Goal: Task Accomplishment & Management: Use online tool/utility

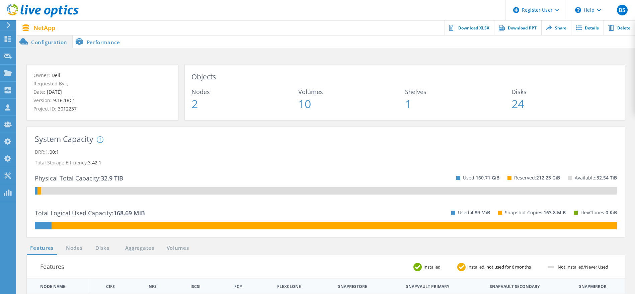
click at [206, 56] on div "Owner: Dell Requested By: , Date: 08/12/2025 Version: 9.16.1RC1 Project ID: 301…" at bounding box center [326, 266] width 619 height 437
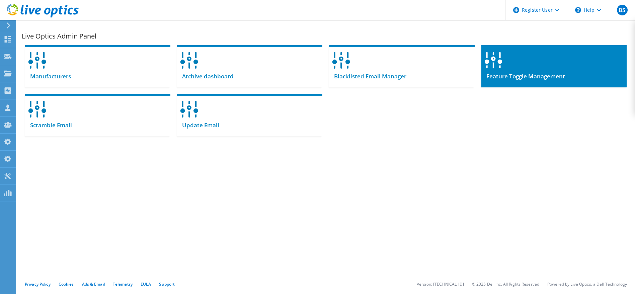
click at [548, 63] on div at bounding box center [554, 58] width 145 height 26
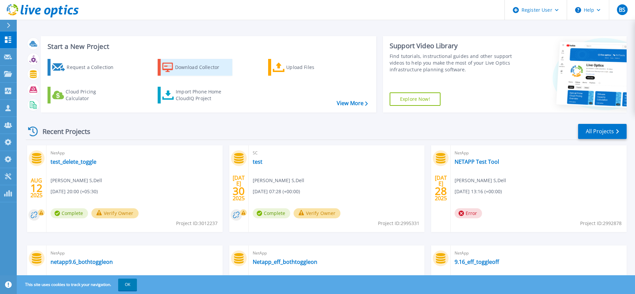
click at [208, 62] on div "Download Collector" at bounding box center [202, 67] width 54 height 13
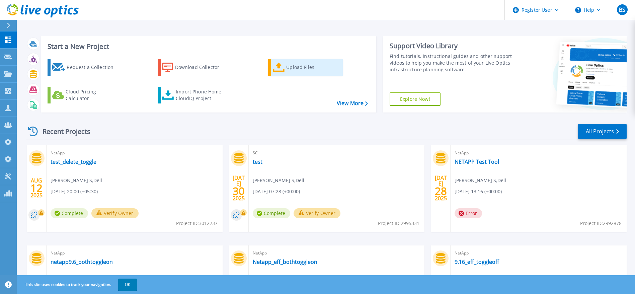
click at [305, 64] on div "Upload Files" at bounding box center [313, 67] width 54 height 13
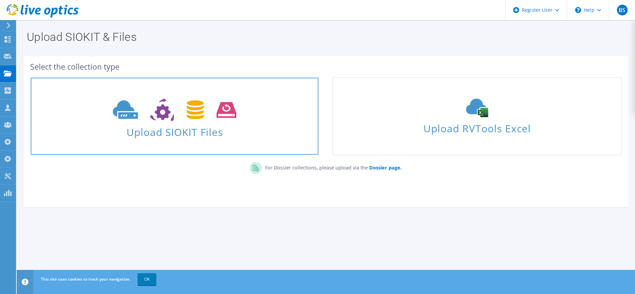
click at [192, 128] on span "Upload SIOKIT Files" at bounding box center [175, 130] width 288 height 14
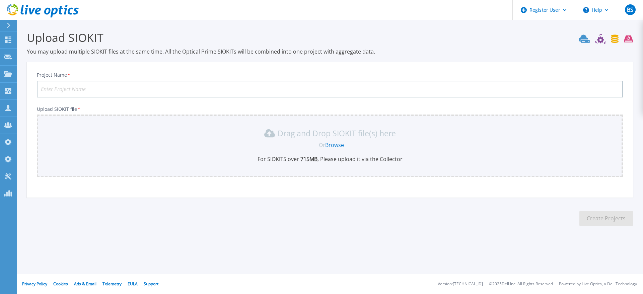
click at [328, 146] on link "Browse" at bounding box center [334, 144] width 19 height 7
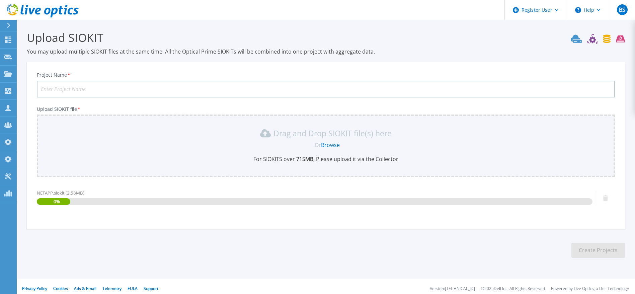
scroll to position [5, 0]
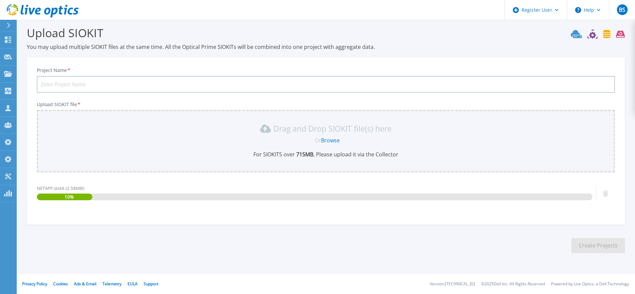
click at [222, 86] on input "Project Name *" at bounding box center [326, 84] width 578 height 17
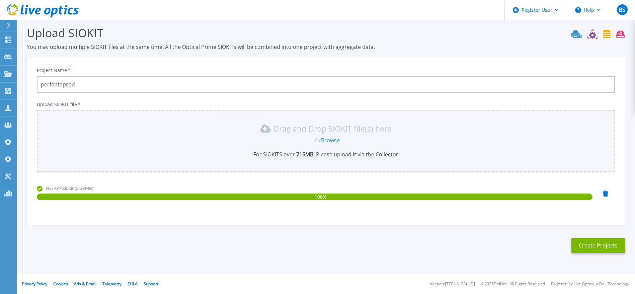
type input "perfdataprod"
click at [607, 248] on button "Create Projects" at bounding box center [599, 245] width 54 height 15
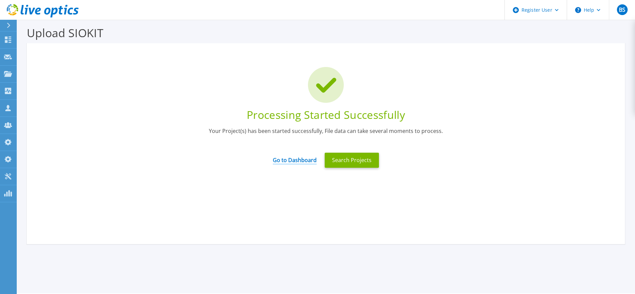
click at [283, 161] on link "Go to Dashboard" at bounding box center [295, 157] width 44 height 13
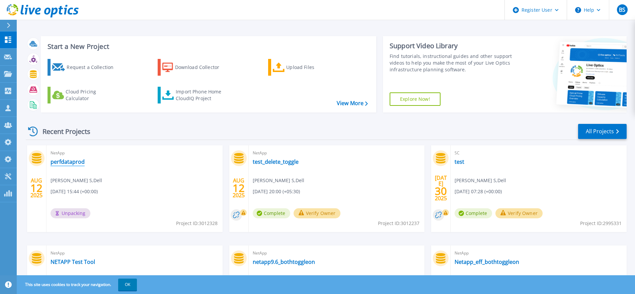
click at [77, 164] on link "perfdataprod" at bounding box center [68, 161] width 34 height 7
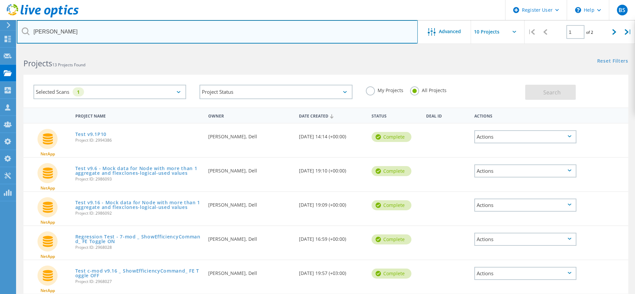
click at [132, 33] on input "menna" at bounding box center [217, 31] width 401 height 23
type input "7mode"
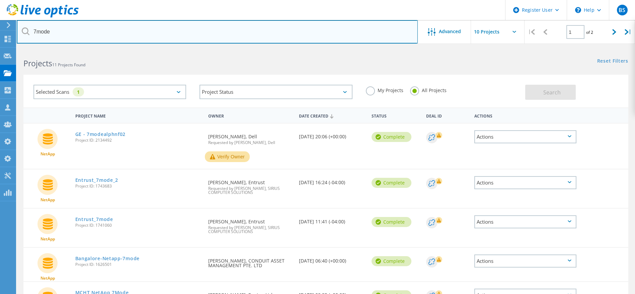
drag, startPoint x: 88, startPoint y: 37, endPoint x: 16, endPoint y: 25, distance: 73.3
click at [16, 25] on html "Register User \n Help Explore Helpful Articles Contact Support BS Dell Admin Us…" at bounding box center [317, 268] width 635 height 536
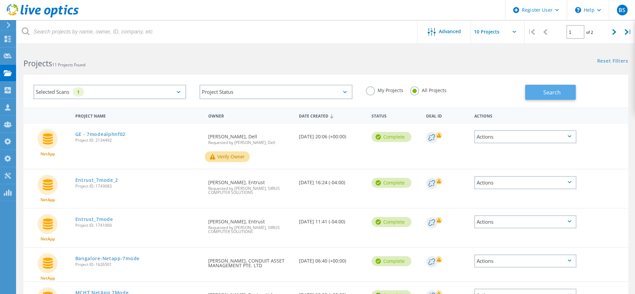
click at [555, 92] on span "Search" at bounding box center [552, 92] width 17 height 7
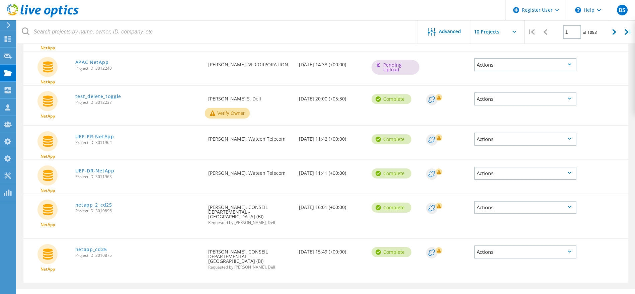
scroll to position [215, 0]
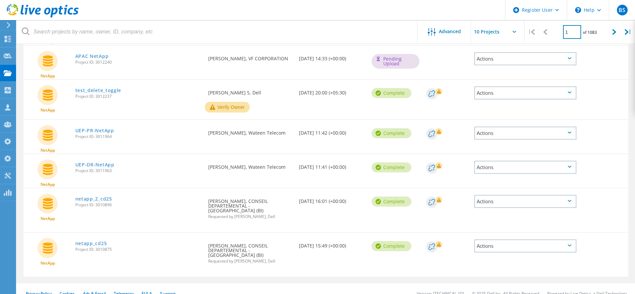
click at [574, 33] on input "1" at bounding box center [572, 32] width 18 height 14
type input "800"
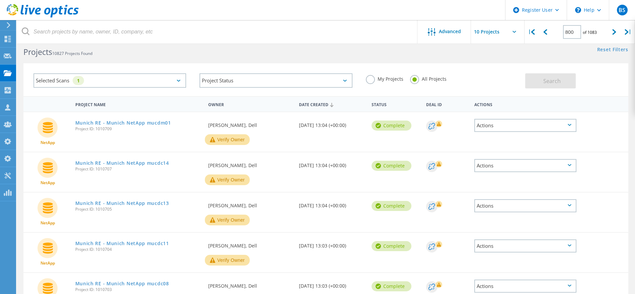
scroll to position [0, 0]
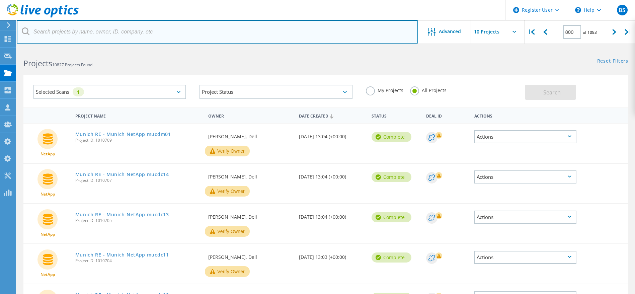
click at [89, 34] on input "text" at bounding box center [217, 31] width 401 height 23
type input "cmode"
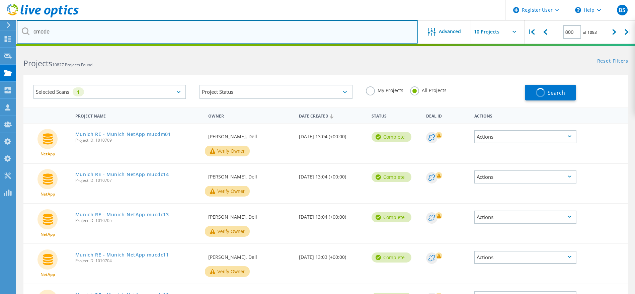
type input "1"
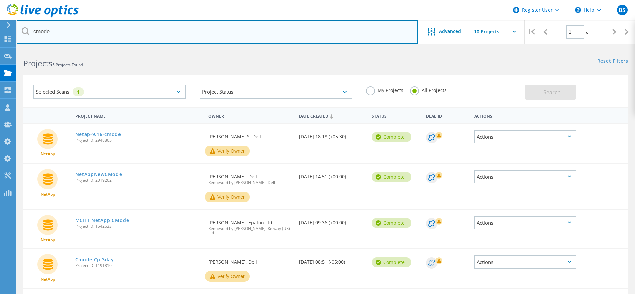
click at [129, 35] on input "cmode" at bounding box center [217, 31] width 401 height 23
type input "c"
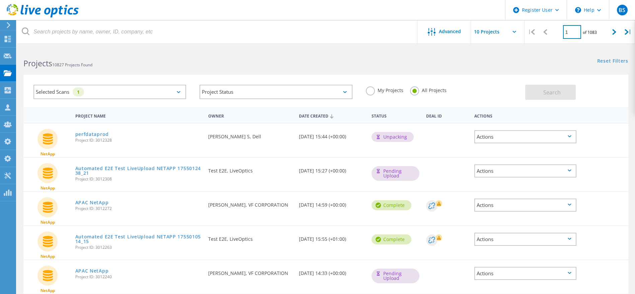
click at [571, 36] on input "1" at bounding box center [572, 32] width 18 height 14
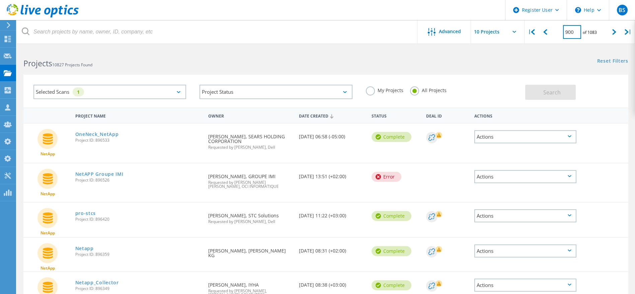
scroll to position [50, 0]
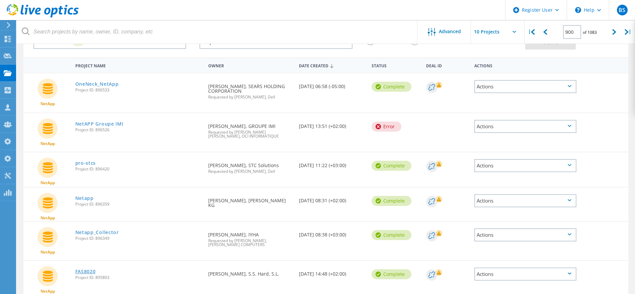
drag, startPoint x: 84, startPoint y: 268, endPoint x: 84, endPoint y: 271, distance: 3.4
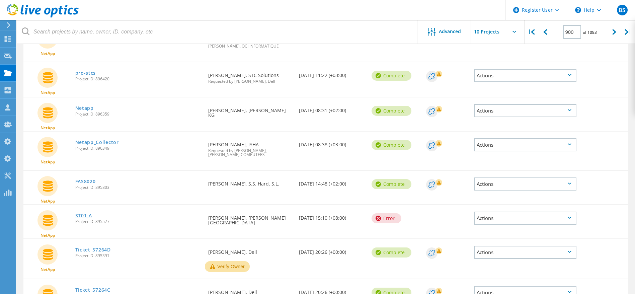
scroll to position [151, 0]
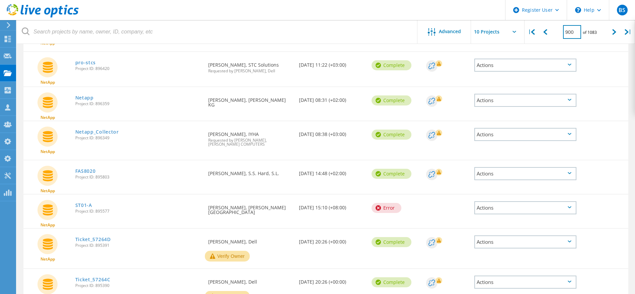
click at [577, 33] on input "900" at bounding box center [572, 32] width 18 height 14
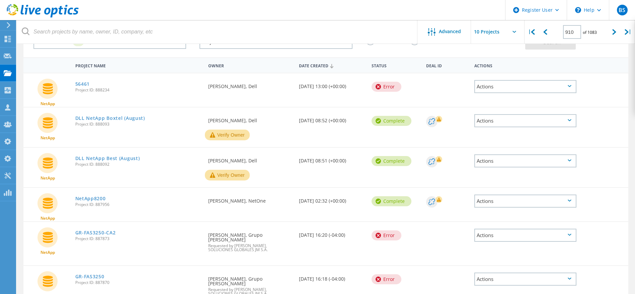
scroll to position [100, 0]
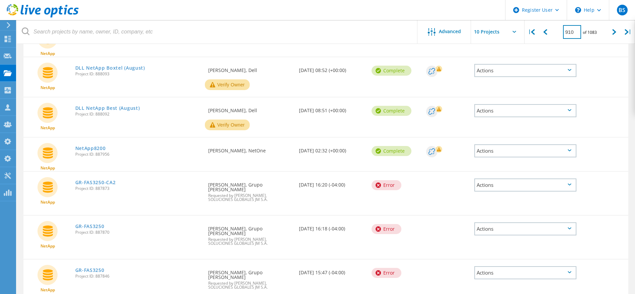
click at [577, 30] on input "910" at bounding box center [572, 32] width 18 height 14
type input "920"
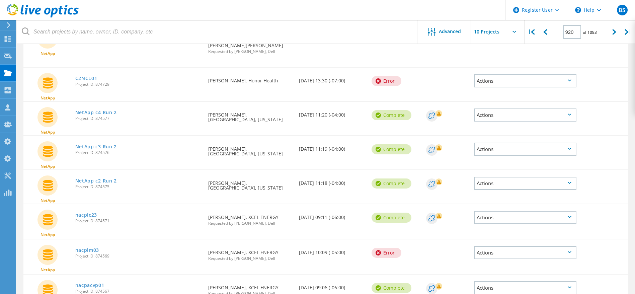
drag, startPoint x: 109, startPoint y: 138, endPoint x: 107, endPoint y: 142, distance: 4.8
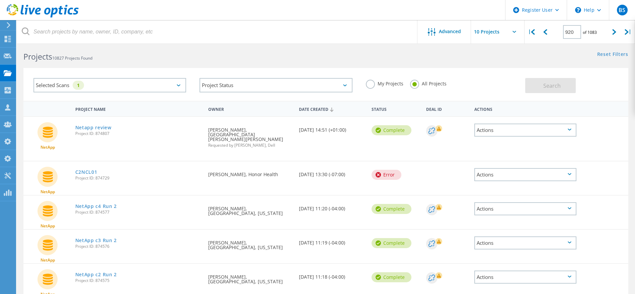
scroll to position [0, 0]
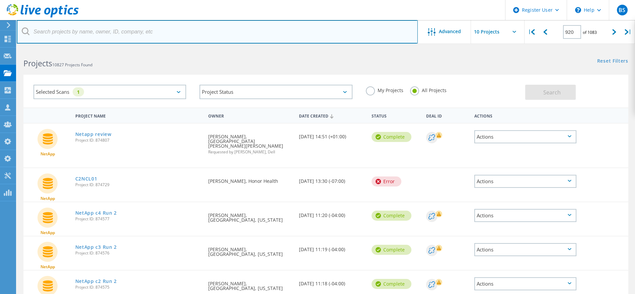
click at [105, 27] on input "text" at bounding box center [217, 31] width 401 height 23
type input "david hunter"
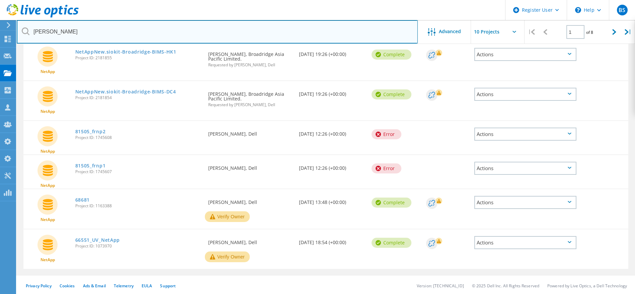
scroll to position [233, 0]
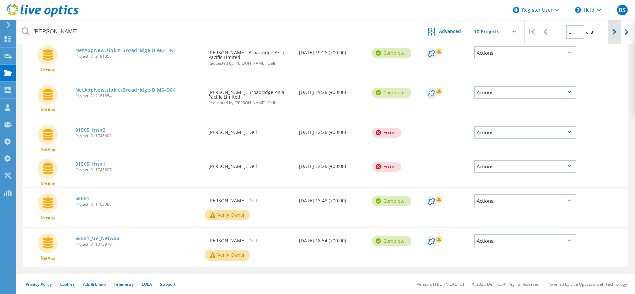
click at [615, 35] on div at bounding box center [615, 32] width 14 height 24
type input "2"
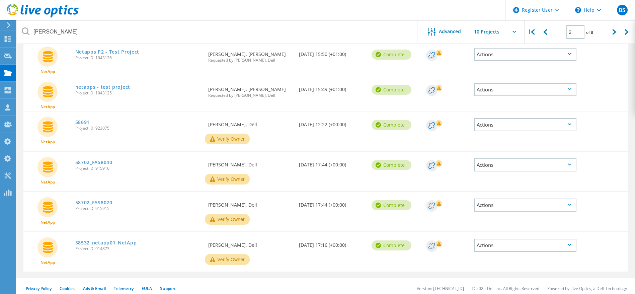
scroll to position [248, 0]
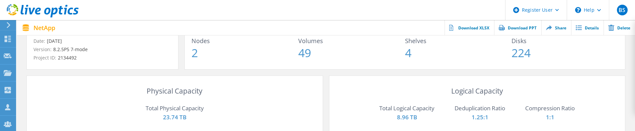
scroll to position [50, 0]
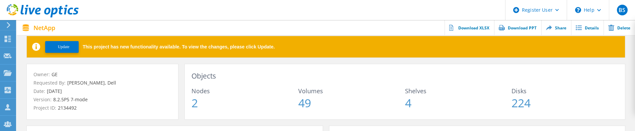
drag, startPoint x: 70, startPoint y: 81, endPoint x: 136, endPoint y: 80, distance: 66.0
click at [136, 80] on p "Requested By: Hayward Martin, Dell" at bounding box center [102, 82] width 138 height 7
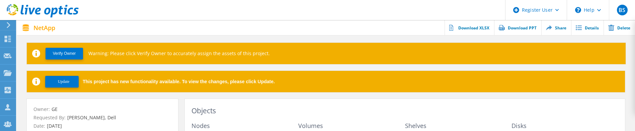
scroll to position [0, 0]
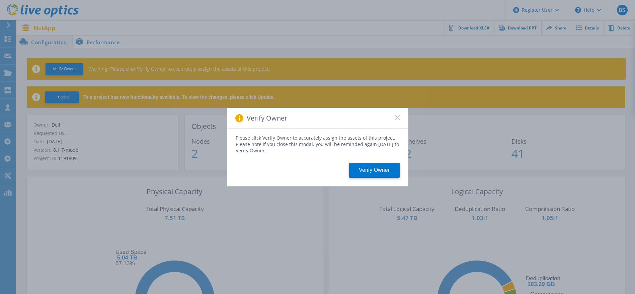
click at [399, 117] on icon at bounding box center [397, 117] width 5 height 5
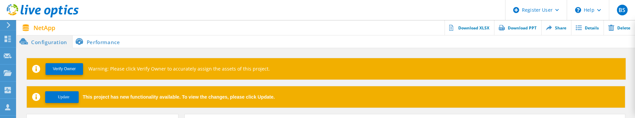
click at [68, 95] on span "Update" at bounding box center [64, 97] width 12 height 5
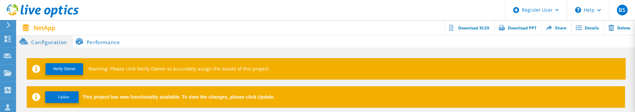
click at [61, 98] on span "Update" at bounding box center [64, 97] width 12 height 5
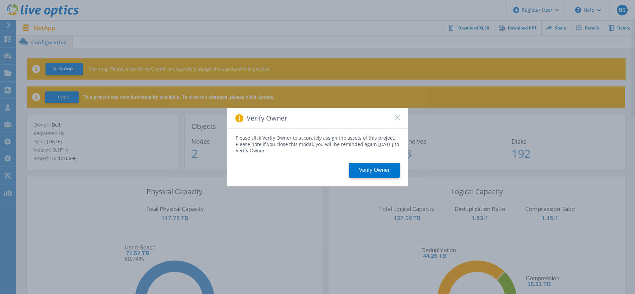
click at [396, 118] on icon at bounding box center [397, 117] width 5 height 5
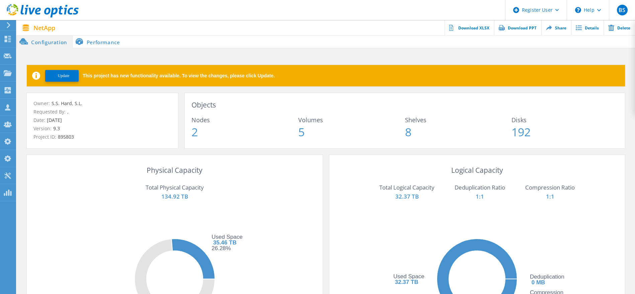
click at [97, 38] on li "Performance" at bounding box center [99, 41] width 53 height 13
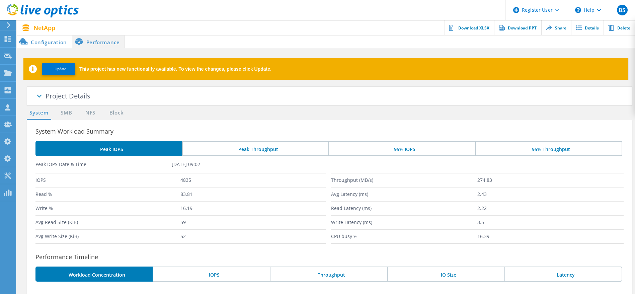
click at [45, 41] on li "Configuration" at bounding box center [44, 41] width 55 height 13
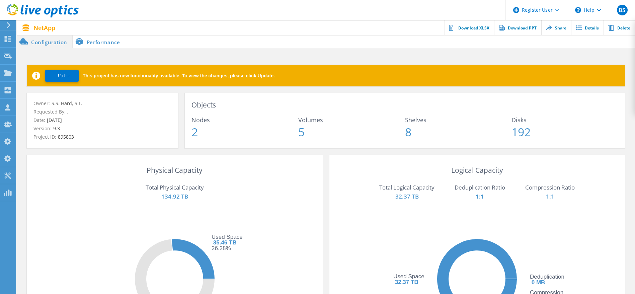
click at [90, 41] on li "Performance" at bounding box center [99, 41] width 53 height 13
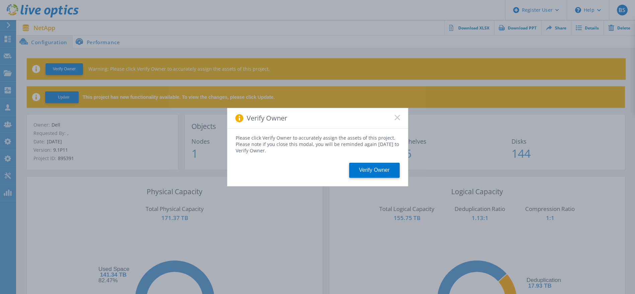
click at [400, 117] on icon at bounding box center [397, 117] width 5 height 5
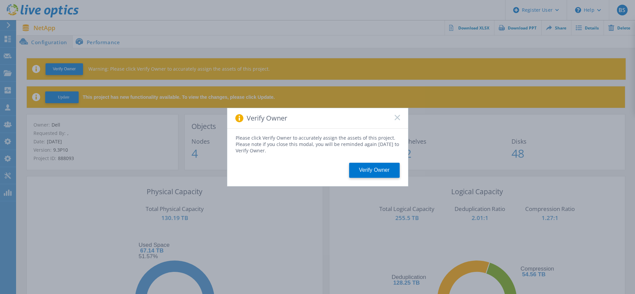
click at [398, 119] on icon at bounding box center [397, 117] width 5 height 5
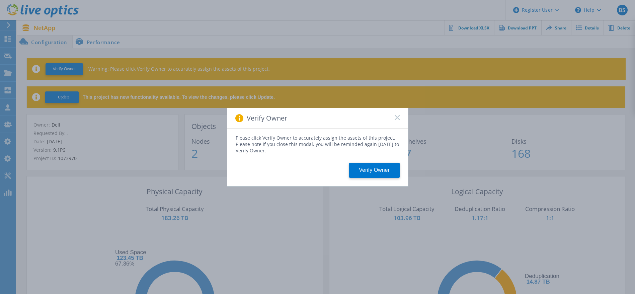
click at [399, 114] on div "Verify Owner" at bounding box center [317, 118] width 181 height 20
click at [397, 118] on rect at bounding box center [398, 118] width 6 height 6
click at [397, 117] on rect at bounding box center [398, 118] width 6 height 6
click at [5, 71] on div "Verify Owner Please click Verify Owner to accurately assign the assets of this …" at bounding box center [317, 147] width 635 height 294
click at [396, 118] on icon at bounding box center [397, 117] width 5 height 5
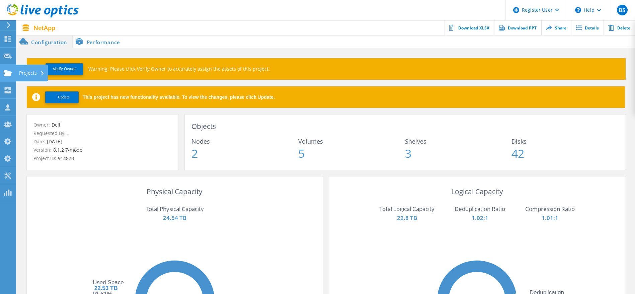
click at [9, 72] on use at bounding box center [8, 73] width 8 height 6
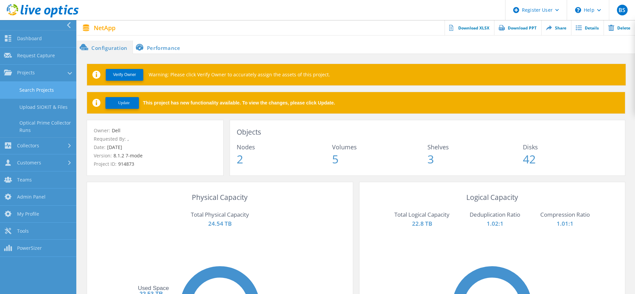
click at [13, 85] on link "Search Projects" at bounding box center [38, 90] width 76 height 17
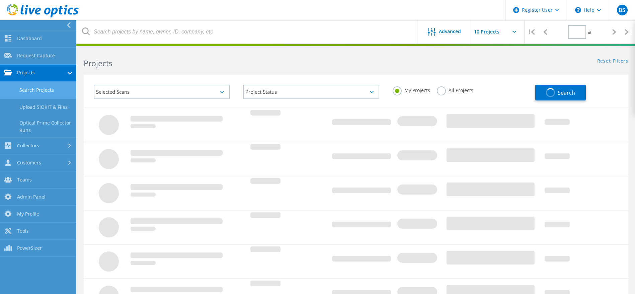
type input "1"
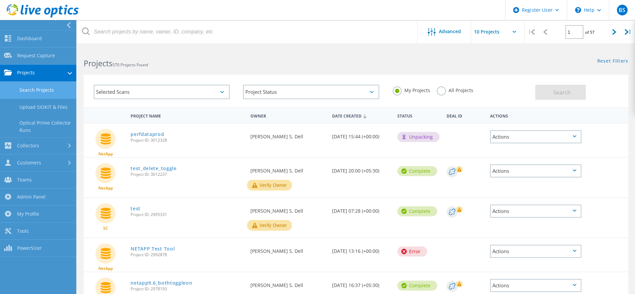
click at [498, 29] on input "text" at bounding box center [504, 31] width 67 height 23
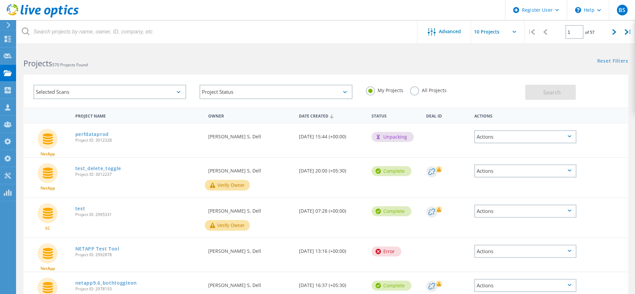
click at [400, 67] on div "Selected Scans Project Status In Progress Complete Published Anonymous Archived…" at bounding box center [326, 86] width 619 height 41
click at [440, 38] on div "Advanced" at bounding box center [445, 31] width 54 height 23
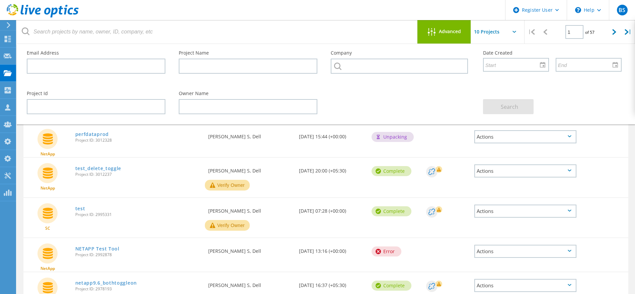
click at [449, 37] on div "Advanced" at bounding box center [445, 31] width 54 height 23
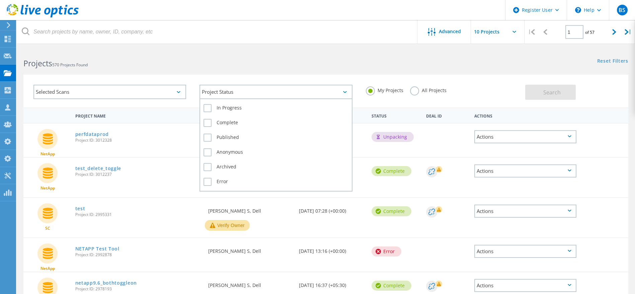
click at [349, 93] on div "Project Status" at bounding box center [276, 92] width 153 height 14
click at [240, 110] on label "In Progress" at bounding box center [276, 108] width 145 height 8
click at [0, 0] on input "In Progress" at bounding box center [0, 0] width 0 height 0
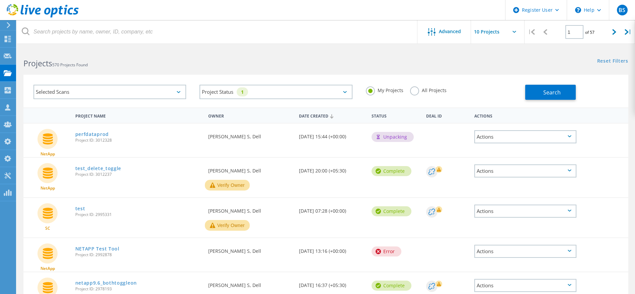
click at [421, 93] on div "All Projects" at bounding box center [428, 91] width 37 height 10
click at [427, 88] on label "All Projects" at bounding box center [428, 89] width 37 height 6
click at [0, 0] on input "All Projects" at bounding box center [0, 0] width 0 height 0
click at [526, 91] on button "Search" at bounding box center [550, 92] width 51 height 15
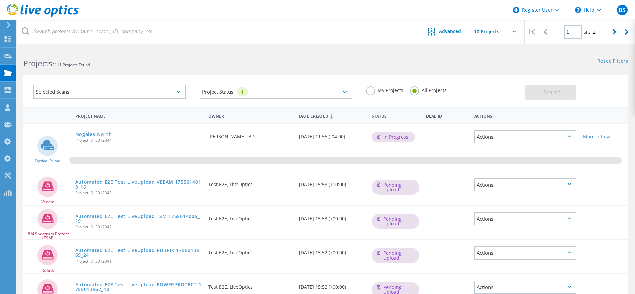
click at [180, 96] on div "Selected Scans" at bounding box center [109, 92] width 153 height 14
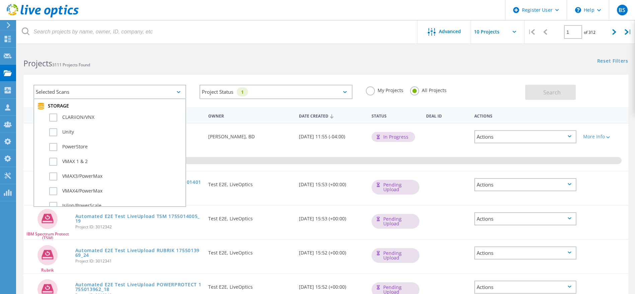
scroll to position [201, 0]
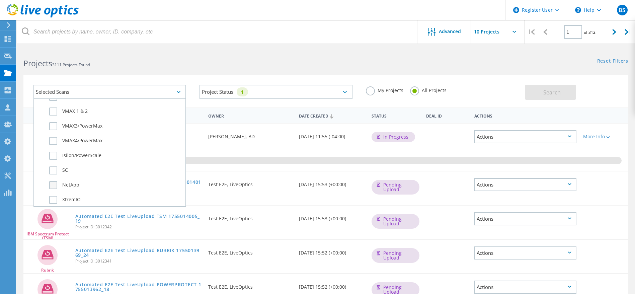
click at [57, 184] on label "NetApp" at bounding box center [115, 185] width 133 height 8
click at [0, 0] on input "NetApp" at bounding box center [0, 0] width 0 height 0
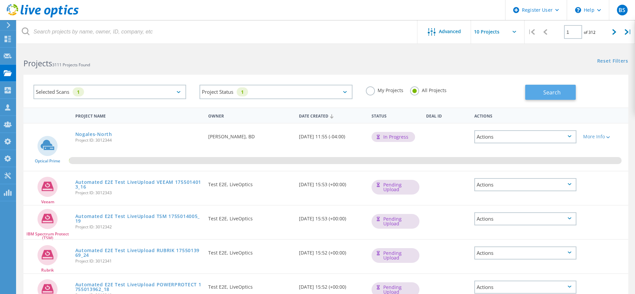
click at [555, 97] on button "Search" at bounding box center [550, 92] width 51 height 15
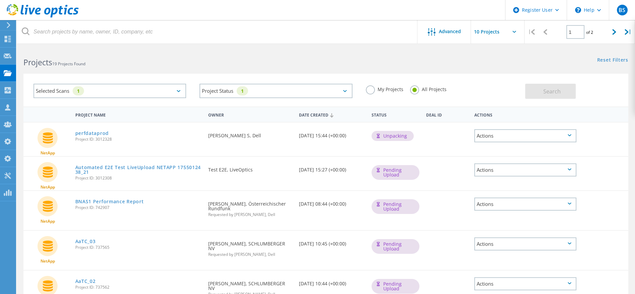
scroll to position [0, 0]
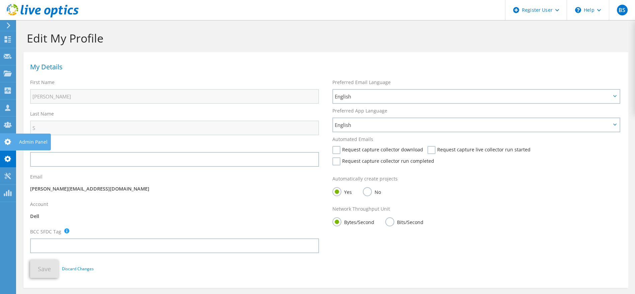
click at [4, 144] on icon at bounding box center [8, 142] width 8 height 6
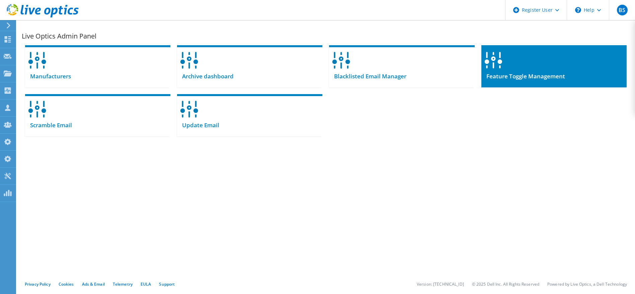
click at [530, 66] on div at bounding box center [554, 58] width 145 height 26
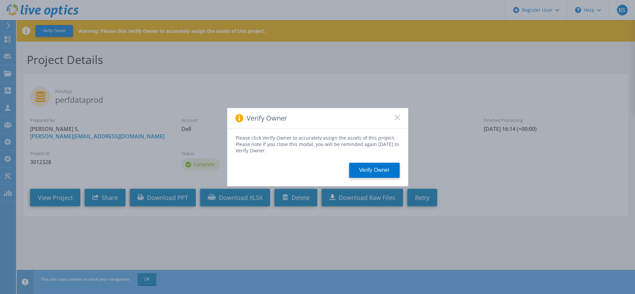
click at [397, 116] on icon at bounding box center [397, 117] width 5 height 5
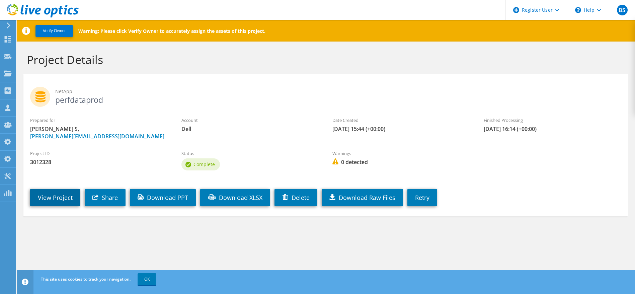
click at [62, 196] on link "View Project" at bounding box center [55, 197] width 50 height 17
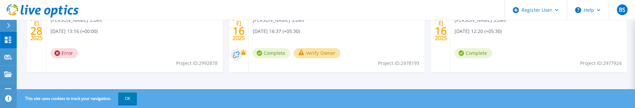
scroll to position [264, 0]
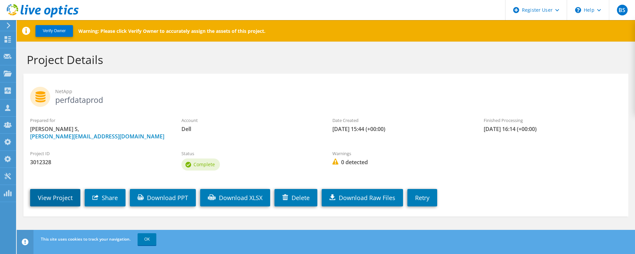
click at [40, 107] on link "View Project" at bounding box center [55, 197] width 50 height 17
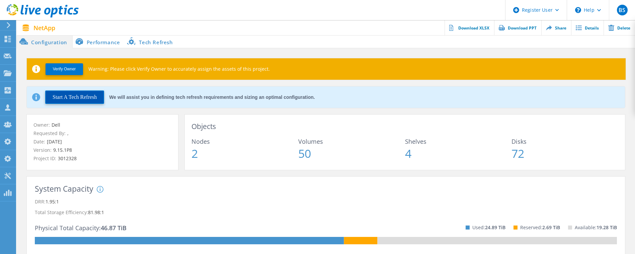
click at [75, 97] on button "Start A Tech Refresh" at bounding box center [74, 96] width 59 height 13
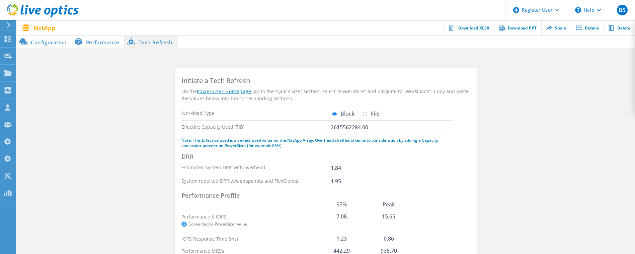
click at [47, 40] on li "Configuration" at bounding box center [44, 41] width 55 height 13
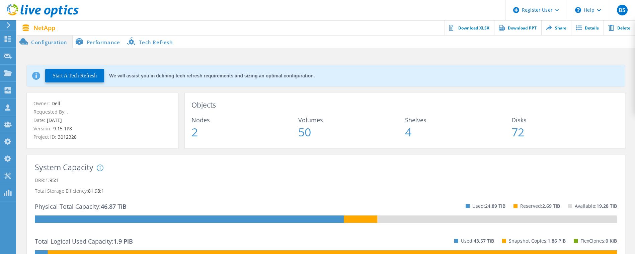
click at [98, 42] on li "Performance" at bounding box center [99, 41] width 53 height 13
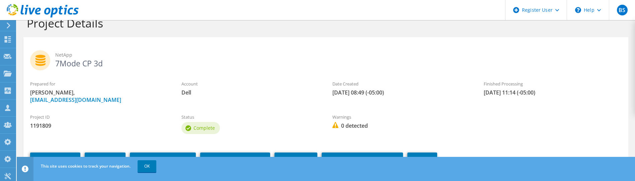
scroll to position [50, 0]
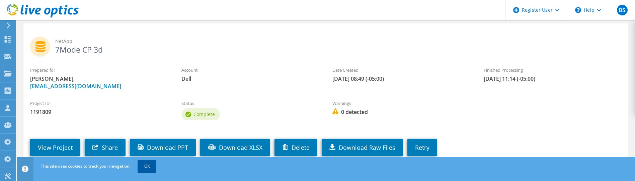
click at [150, 169] on link "OK" at bounding box center [147, 166] width 19 height 12
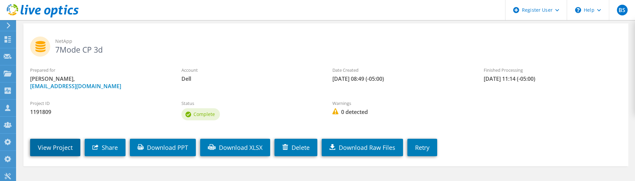
click at [34, 143] on link "View Project" at bounding box center [55, 147] width 50 height 17
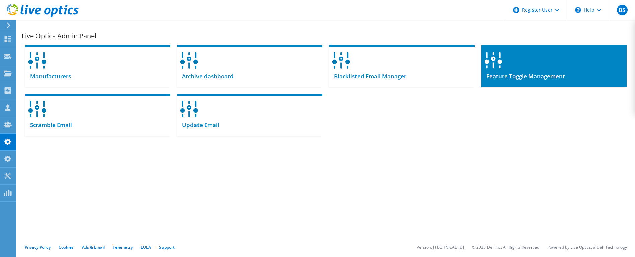
click at [536, 84] on div "Feature Toggle Management" at bounding box center [554, 79] width 145 height 16
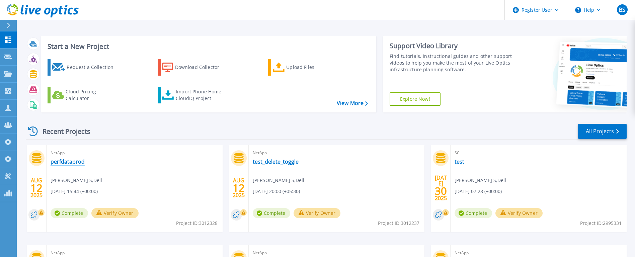
click at [78, 159] on link "perfdataprod" at bounding box center [68, 161] width 34 height 7
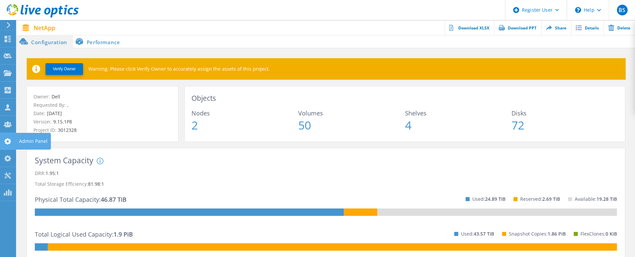
click at [7, 139] on use at bounding box center [7, 141] width 7 height 6
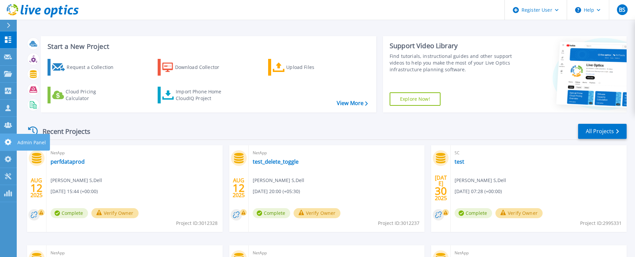
click at [10, 143] on icon at bounding box center [8, 142] width 7 height 6
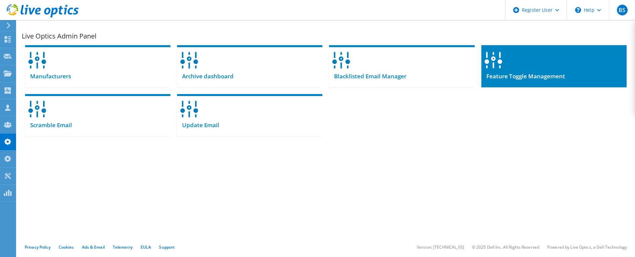
click at [507, 73] on span "Feature Toggle Management" at bounding box center [524, 76] width 84 height 7
